Goal: Task Accomplishment & Management: Use online tool/utility

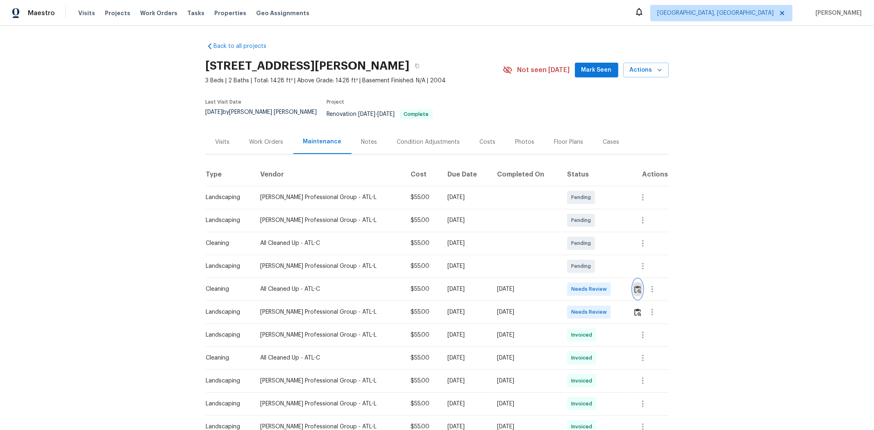
click at [621, 285] on img "button" at bounding box center [637, 289] width 7 height 8
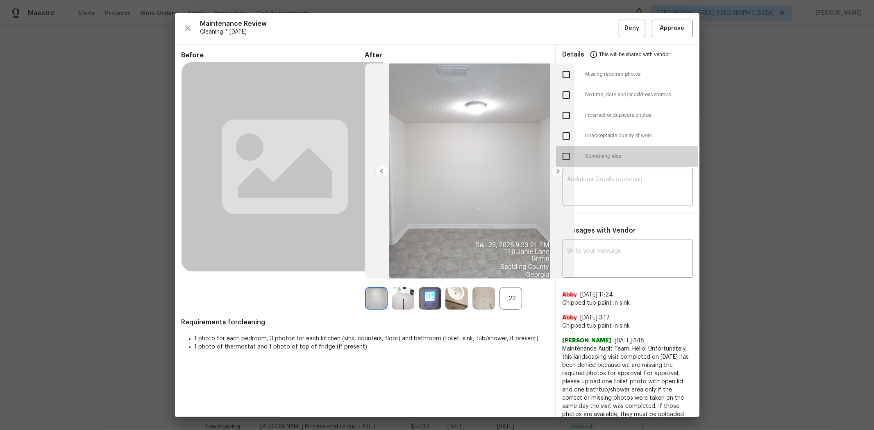
click at [558, 157] on input "checkbox" at bounding box center [565, 156] width 17 height 17
checkbox input "true"
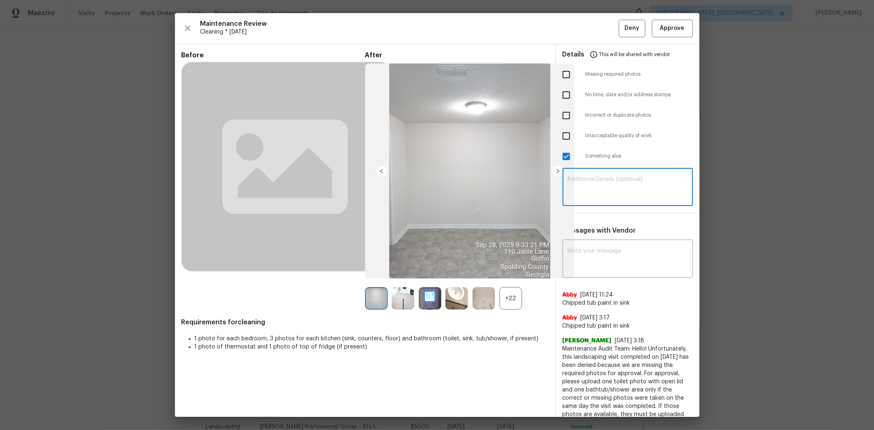
click at [613, 185] on textarea at bounding box center [627, 188] width 120 height 23
paste textarea "Maintenance Audit Team: Hello! Unfortunately, this cleaning visit completed on …"
click at [621, 186] on textarea "Maintenance Audit Team: Hello! Unfortunately, this cleaning visit completed on …" at bounding box center [627, 188] width 120 height 23
type textarea "Maintenance Audit Team: Hello! Unfortunately, this cleaning visit completed on …"
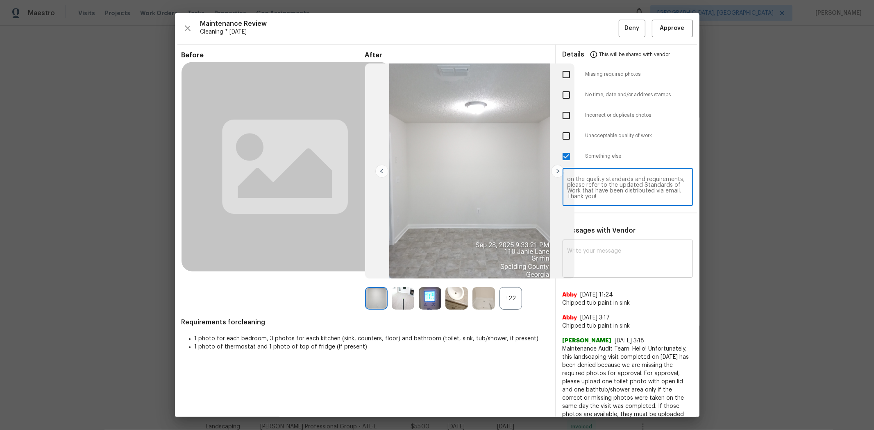
click at [605, 262] on textarea at bounding box center [627, 259] width 120 height 23
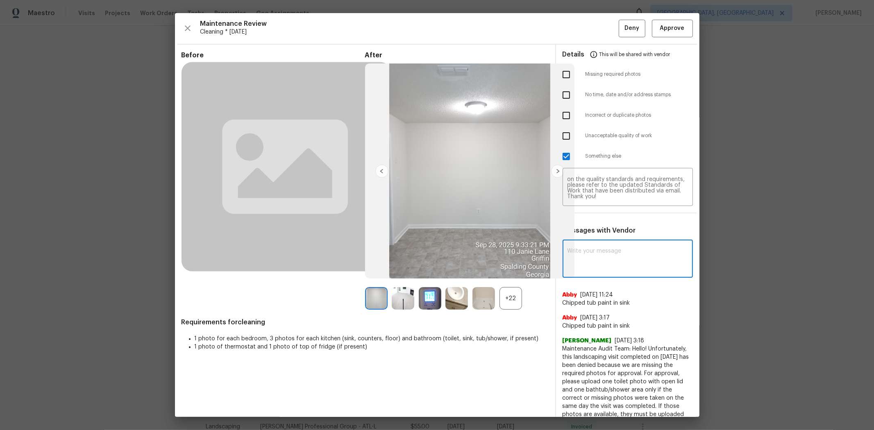
paste textarea "Maintenance Audit Team: Hello! Unfortunately, this cleaning visit completed on …"
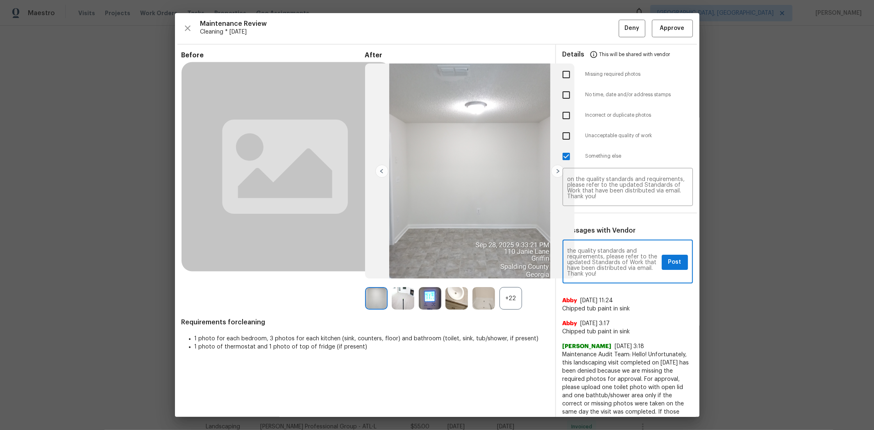
type textarea "Maintenance Audit Team: Hello! Unfortunately, this cleaning visit completed on …"
click at [621, 265] on span "Post" at bounding box center [674, 262] width 13 height 10
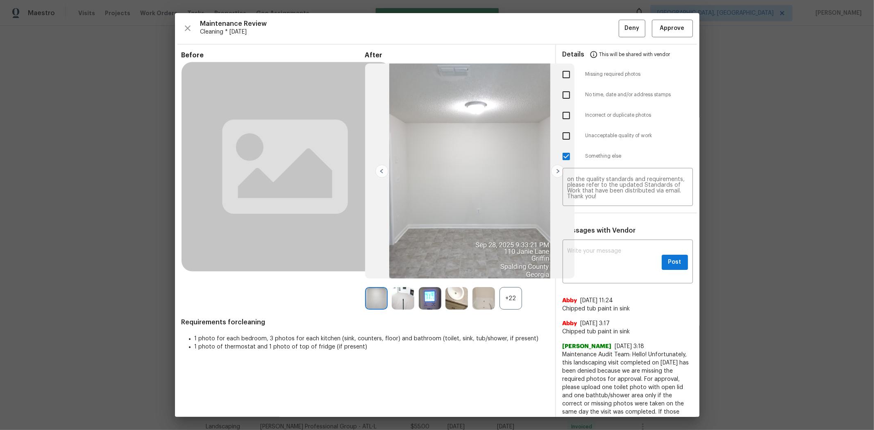
scroll to position [0, 0]
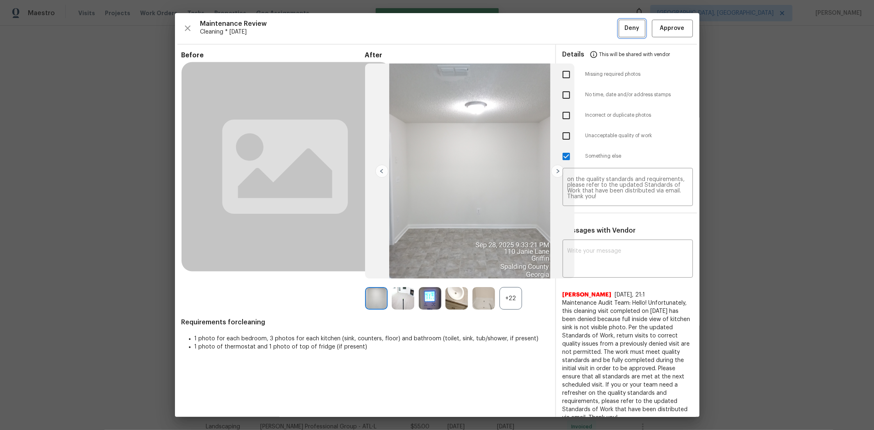
click at [621, 31] on span "Deny" at bounding box center [631, 28] width 15 height 10
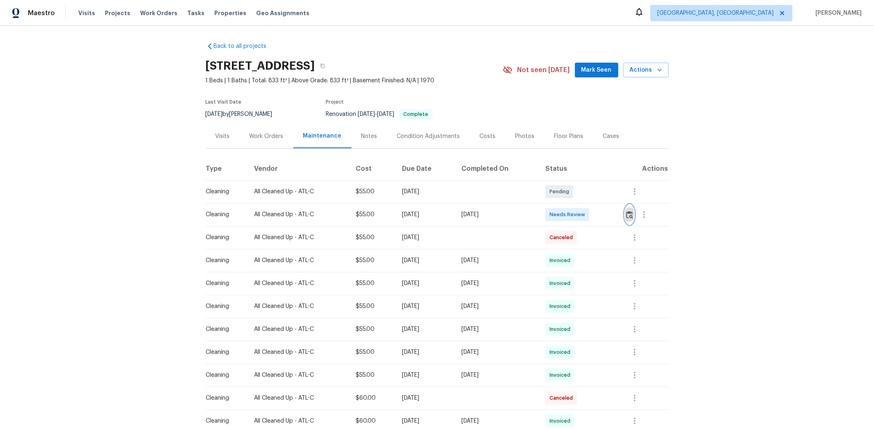
click at [621, 213] on img "button" at bounding box center [629, 215] width 7 height 8
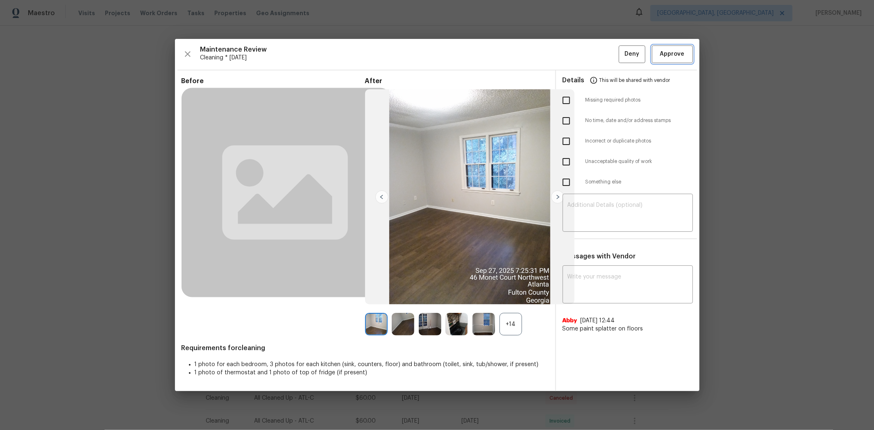
drag, startPoint x: 665, startPoint y: 54, endPoint x: 646, endPoint y: 46, distance: 21.0
click at [621, 53] on span "Approve" at bounding box center [672, 54] width 25 height 10
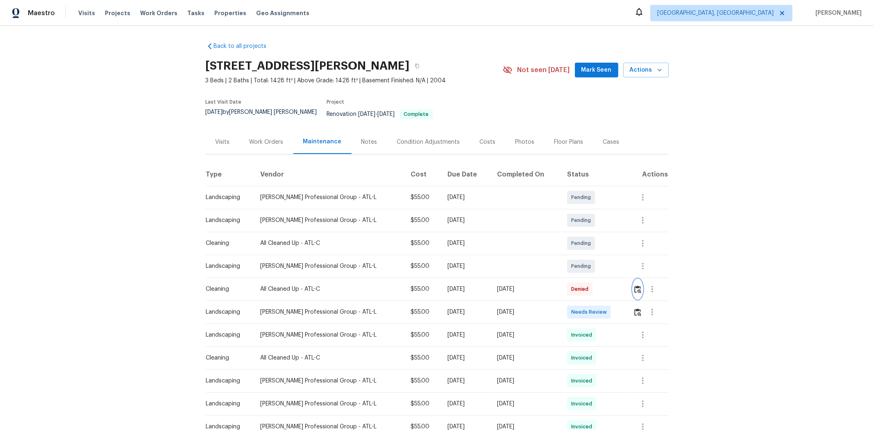
click at [621, 286] on img "button" at bounding box center [637, 289] width 7 height 8
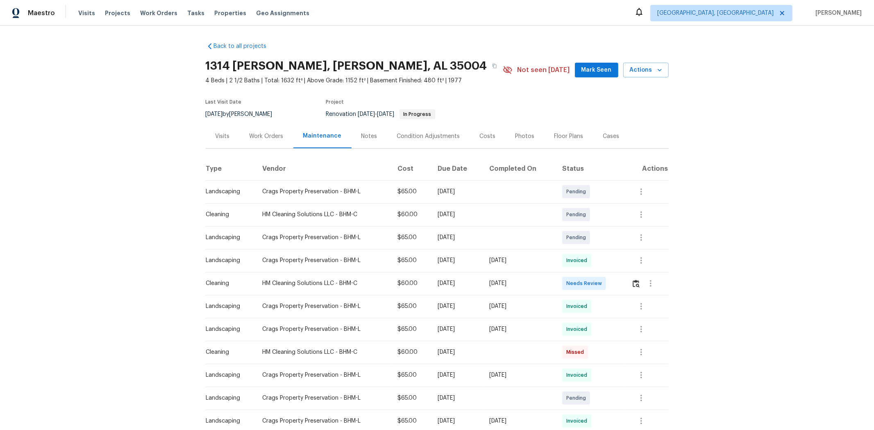
drag, startPoint x: 204, startPoint y: 79, endPoint x: 226, endPoint y: 78, distance: 21.7
click at [222, 79] on span "4 Beds | 2 1/2 Baths | Total: 1632 ft² | Above Grade: 1152 ft² | Basement Finis…" at bounding box center [354, 81] width 297 height 8
click at [621, 286] on img "button" at bounding box center [635, 284] width 7 height 8
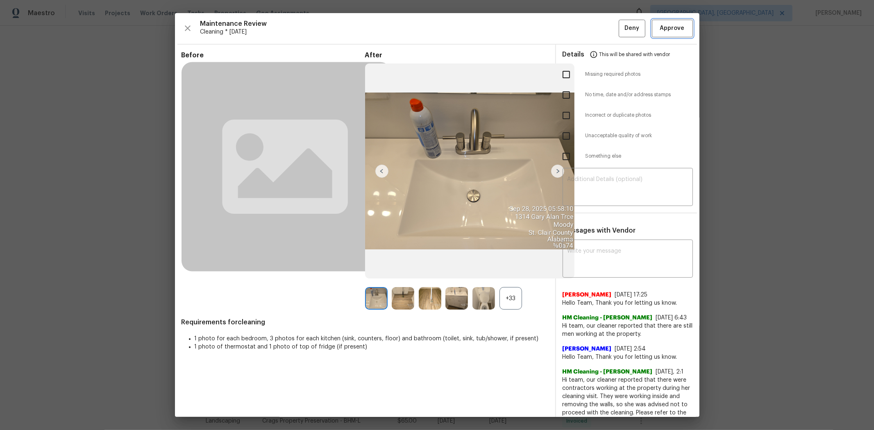
click at [621, 28] on span "Approve" at bounding box center [672, 28] width 25 height 10
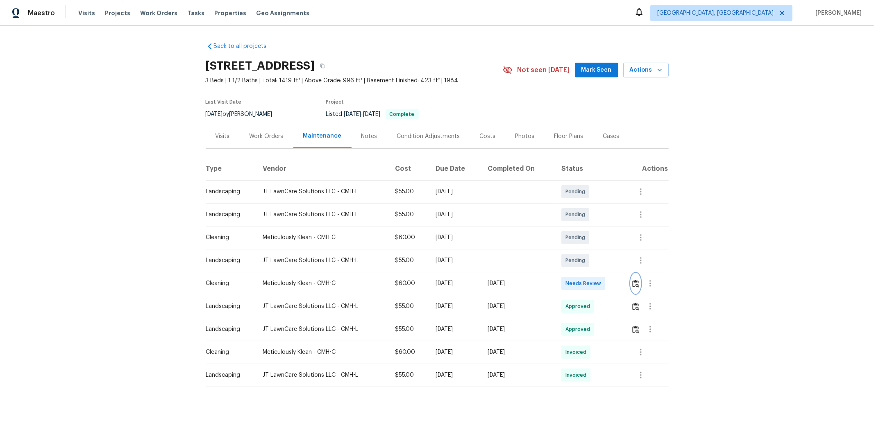
click at [621, 285] on button "button" at bounding box center [635, 284] width 9 height 20
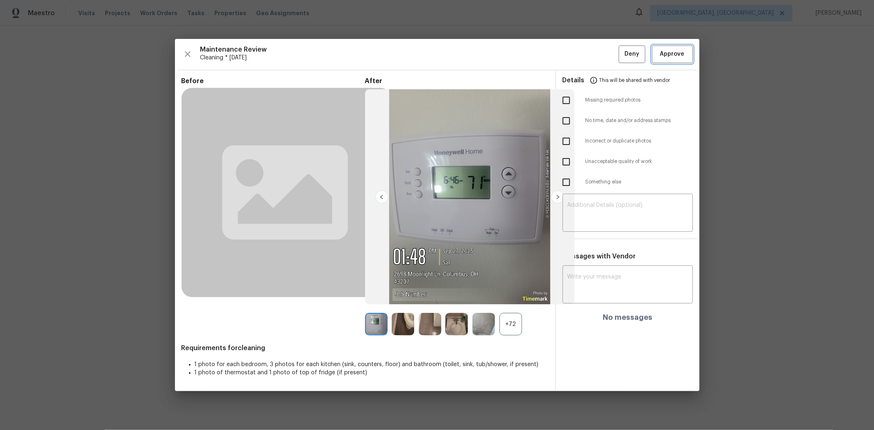
click at [621, 53] on span "Approve" at bounding box center [672, 54] width 25 height 10
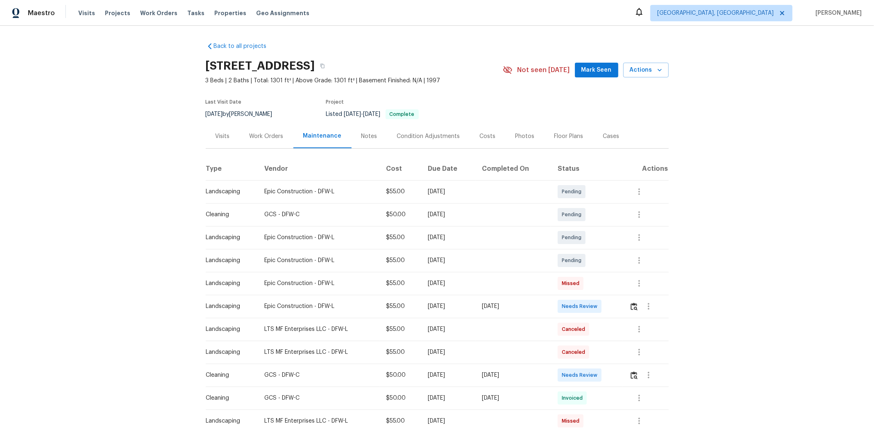
drag, startPoint x: 220, startPoint y: 377, endPoint x: 563, endPoint y: 392, distance: 343.5
click at [584, 287] on td "Invoiced" at bounding box center [587, 398] width 72 height 23
click at [621, 287] on button "button" at bounding box center [633, 375] width 9 height 20
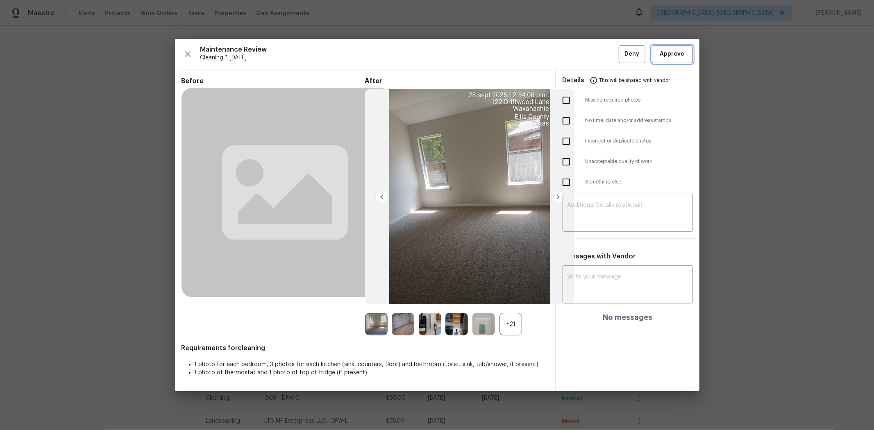
click at [621, 57] on span "Approve" at bounding box center [672, 54] width 25 height 10
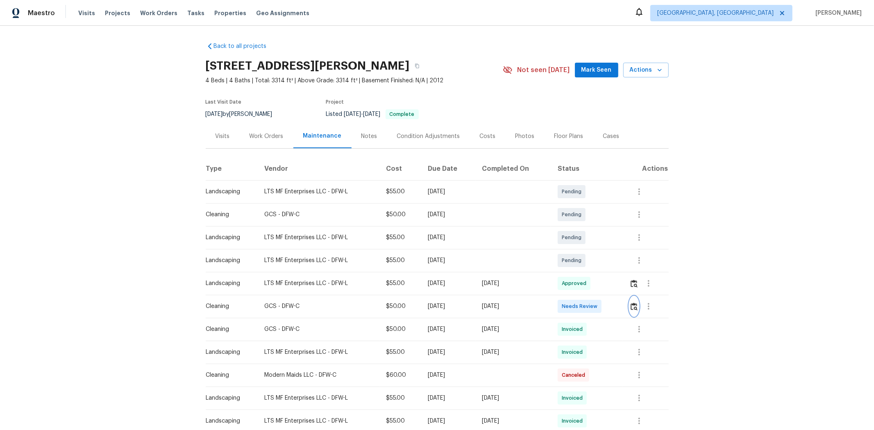
click at [621, 287] on img "button" at bounding box center [633, 307] width 7 height 8
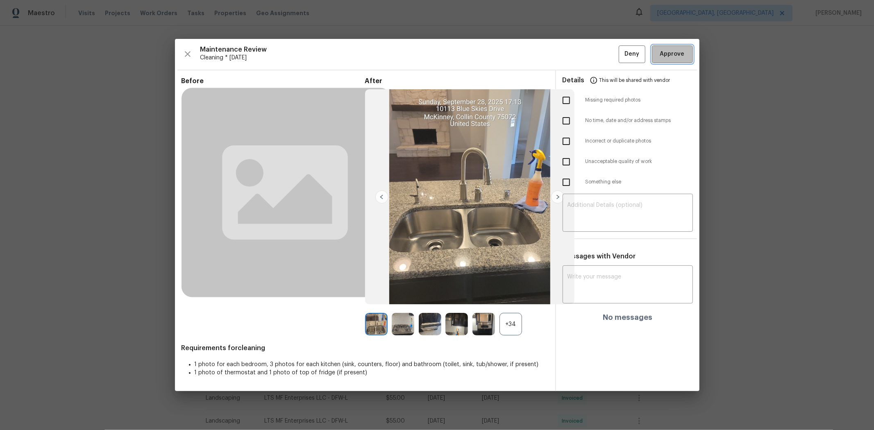
click at [621, 58] on span "Approve" at bounding box center [672, 54] width 25 height 10
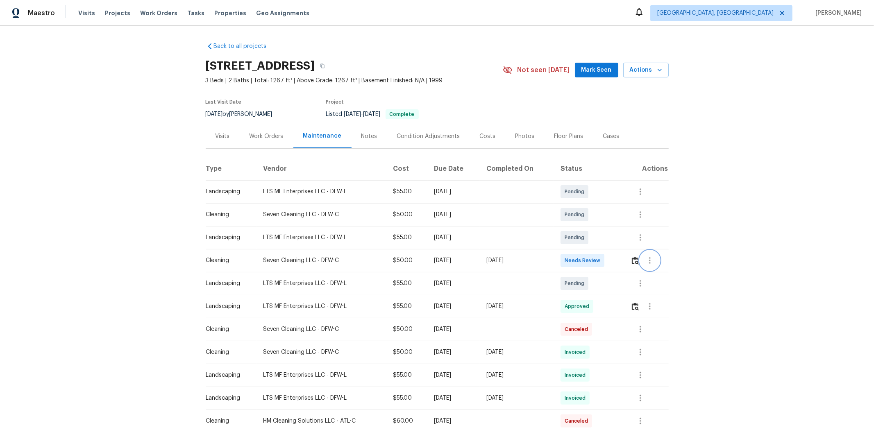
click at [621, 262] on button "button" at bounding box center [650, 261] width 20 height 20
click at [621, 261] on div at bounding box center [437, 215] width 874 height 430
click at [621, 262] on img "button" at bounding box center [634, 261] width 7 height 8
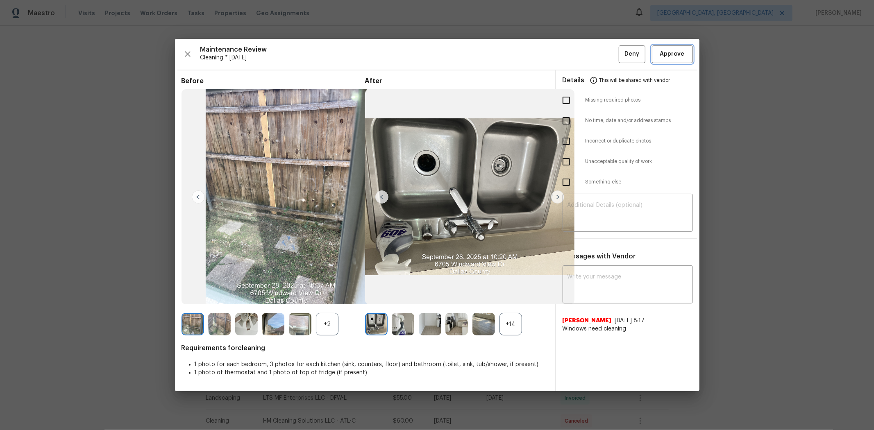
click at [621, 57] on span "Approve" at bounding box center [672, 54] width 28 height 10
